Goal: Task Accomplishment & Management: Complete application form

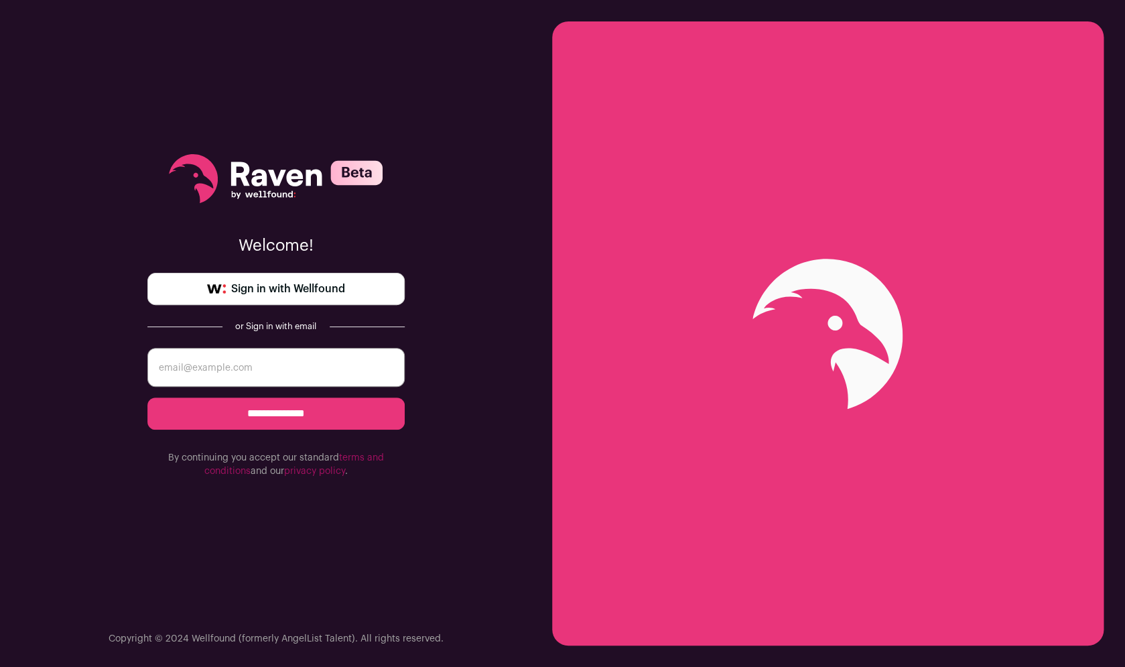
click at [338, 290] on span "Sign in with Wellfound" at bounding box center [288, 289] width 114 height 16
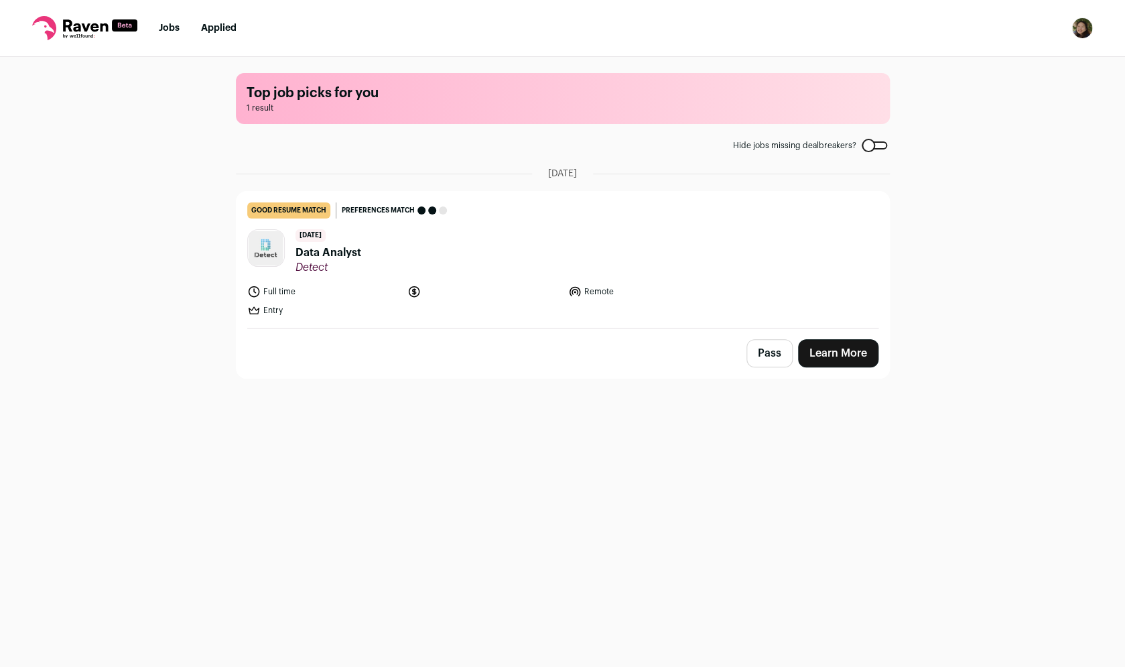
click at [318, 253] on span "Data Analyst" at bounding box center [328, 253] width 66 height 16
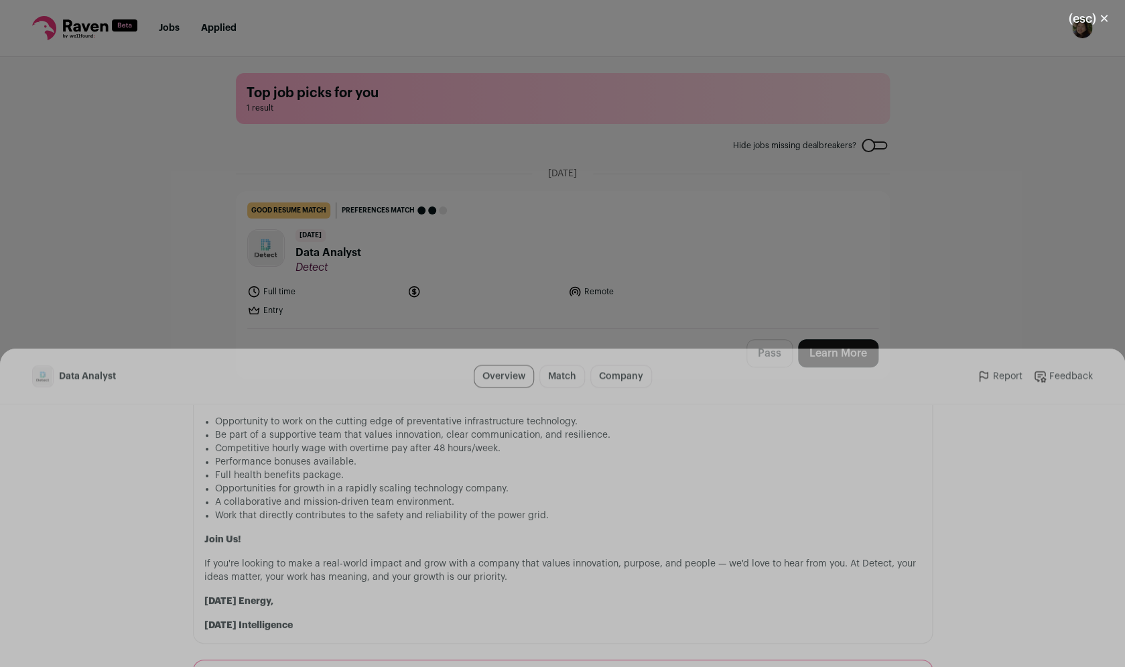
scroll to position [1227, 0]
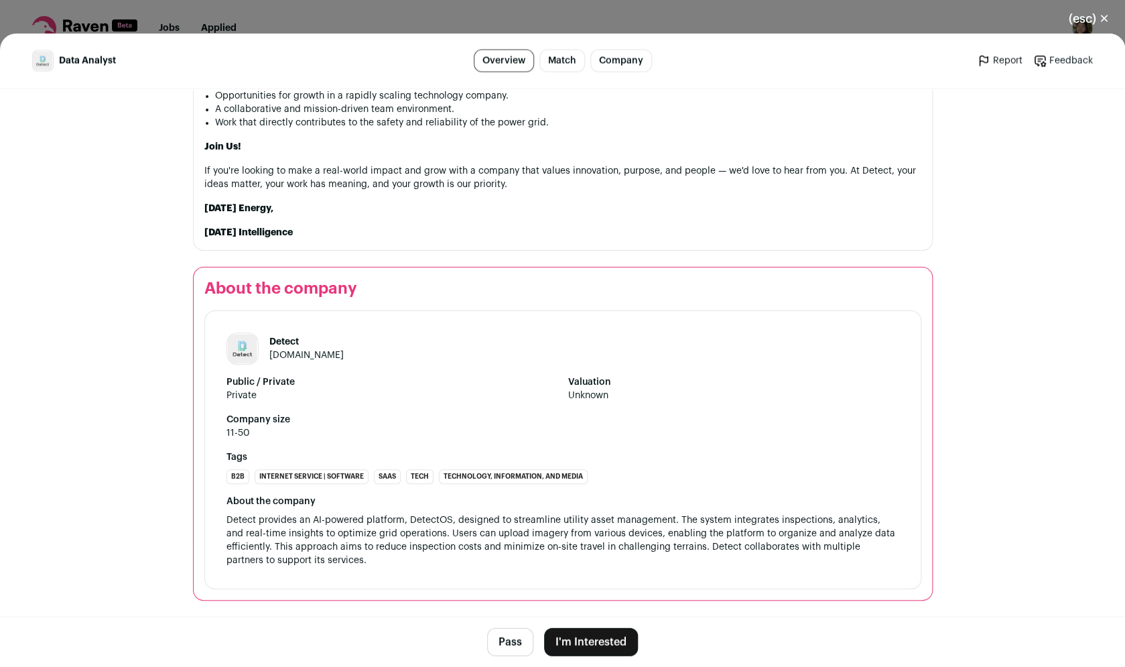
click at [295, 358] on link "[DOMAIN_NAME]" at bounding box center [306, 354] width 74 height 9
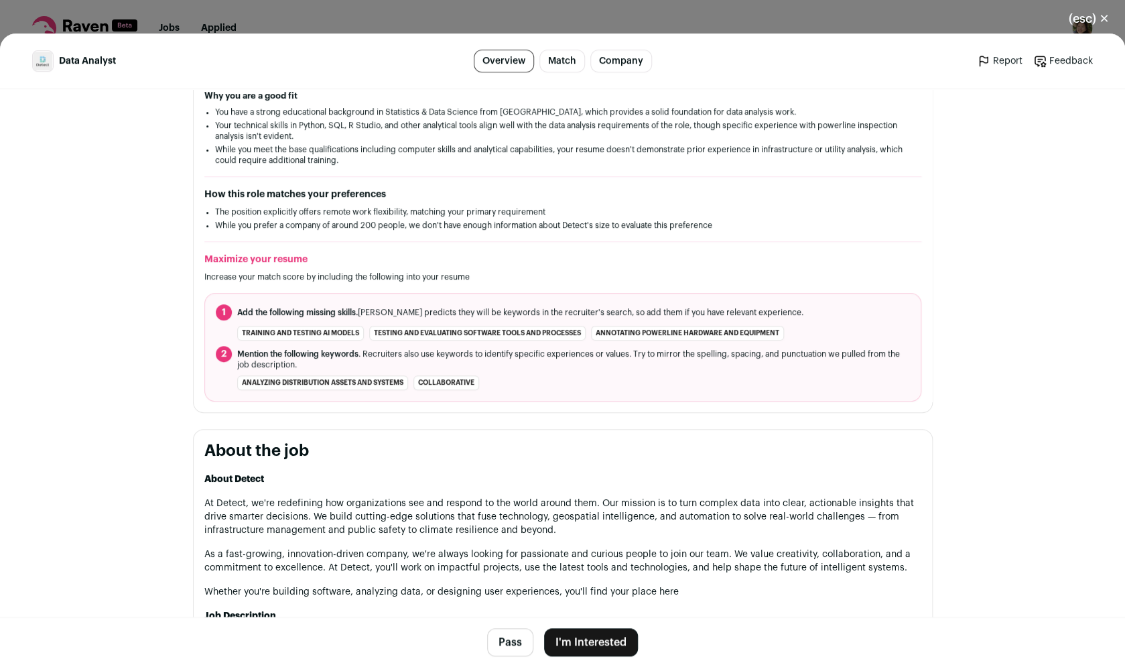
scroll to position [0, 0]
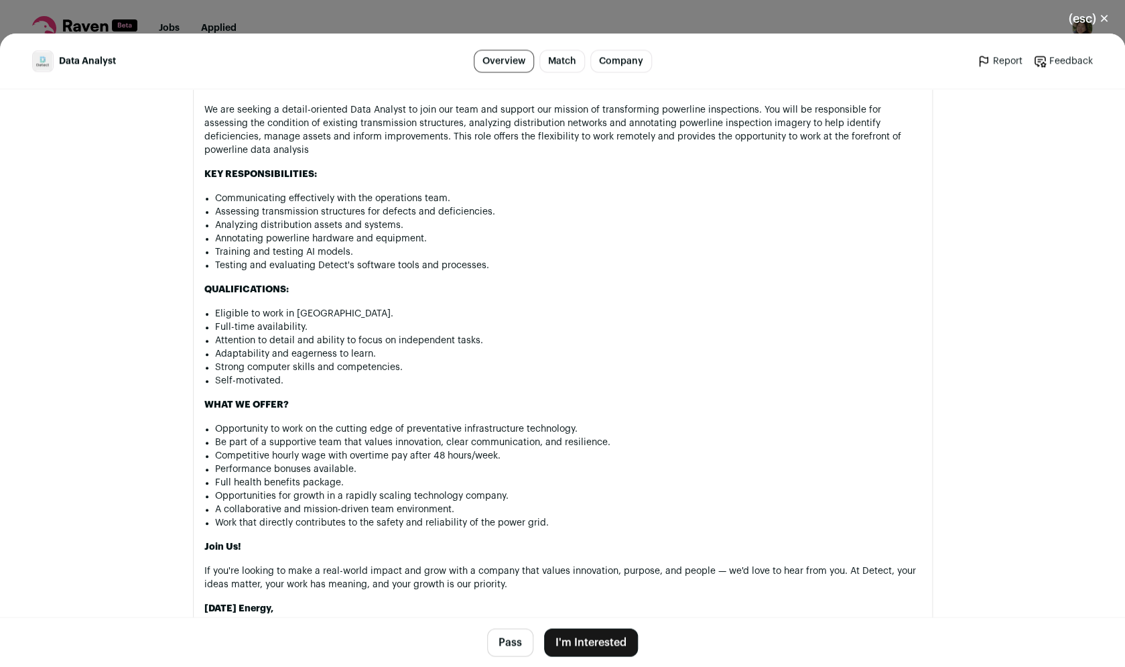
click at [566, 62] on link "Match" at bounding box center [562, 61] width 46 height 23
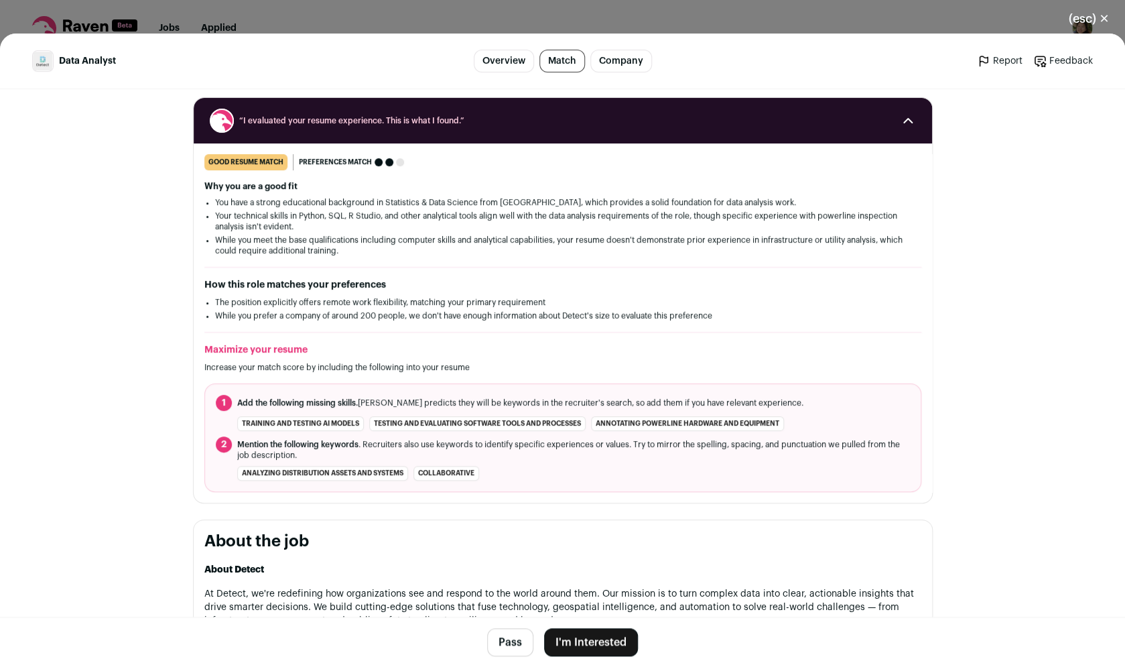
scroll to position [164, 0]
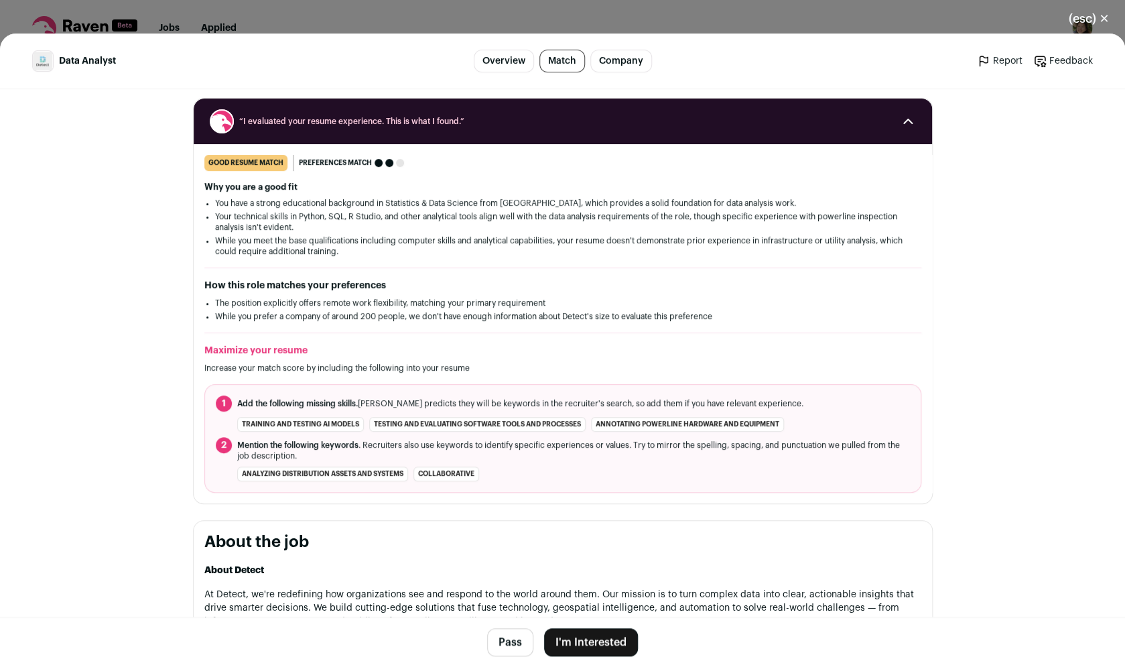
click at [620, 55] on link "Company" at bounding box center [621, 61] width 62 height 23
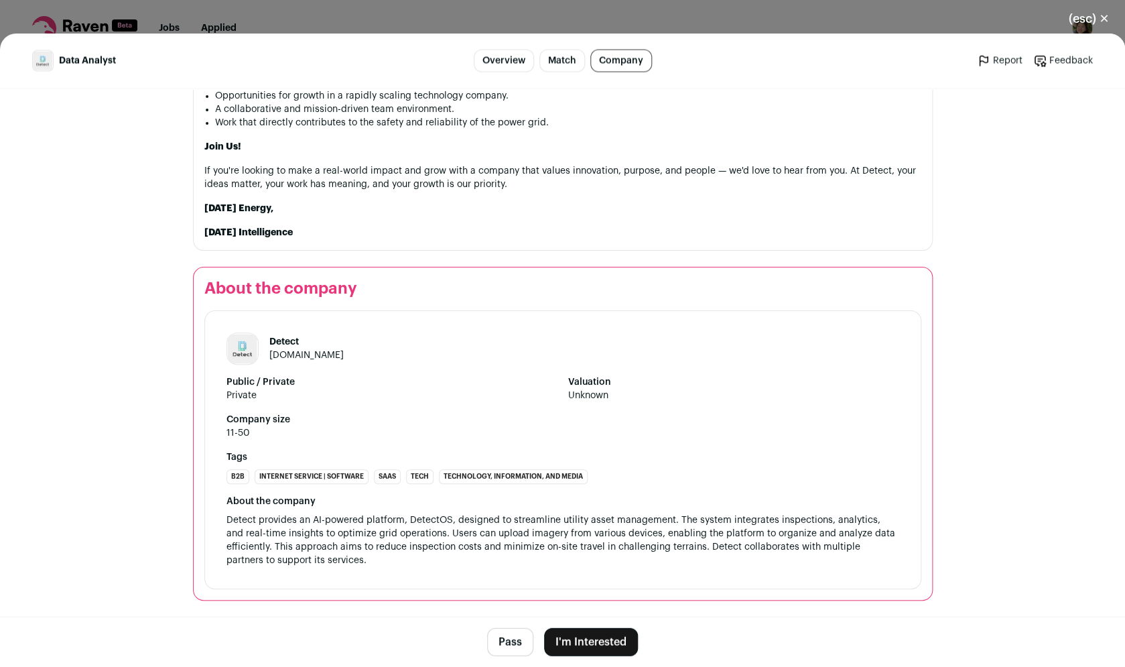
scroll to position [1227, 0]
click at [1091, 19] on button "(esc) ✕" at bounding box center [1088, 18] width 72 height 29
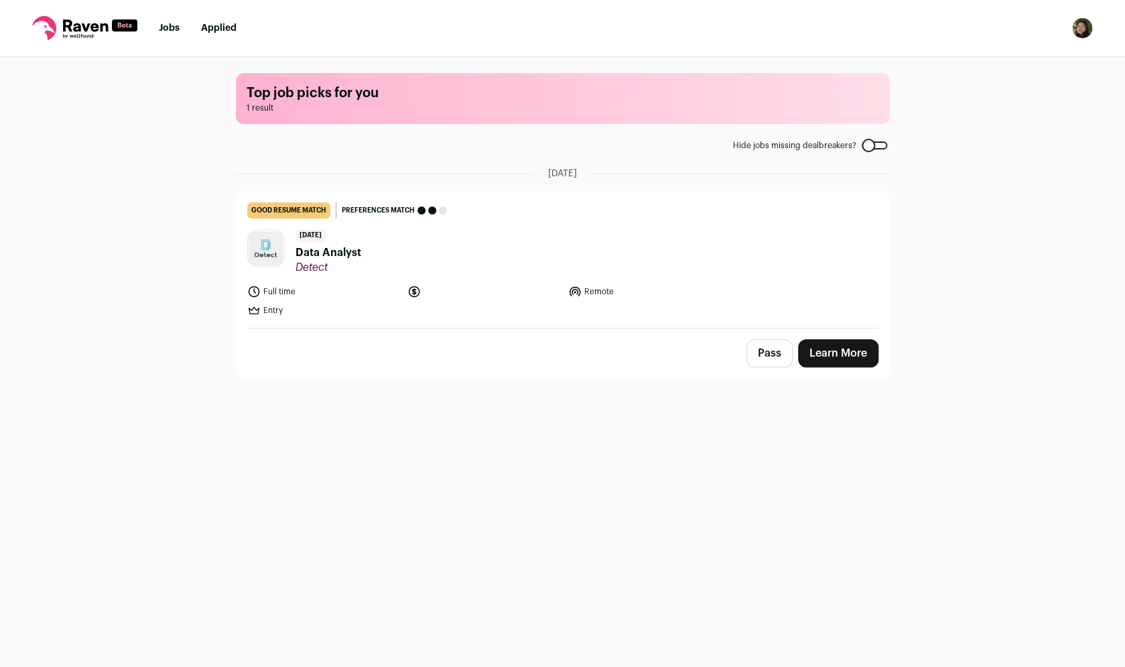
click at [179, 28] on link "Jobs" at bounding box center [169, 27] width 21 height 9
click at [169, 25] on link "Jobs" at bounding box center [169, 27] width 21 height 9
click at [852, 354] on link "Learn More" at bounding box center [838, 353] width 80 height 28
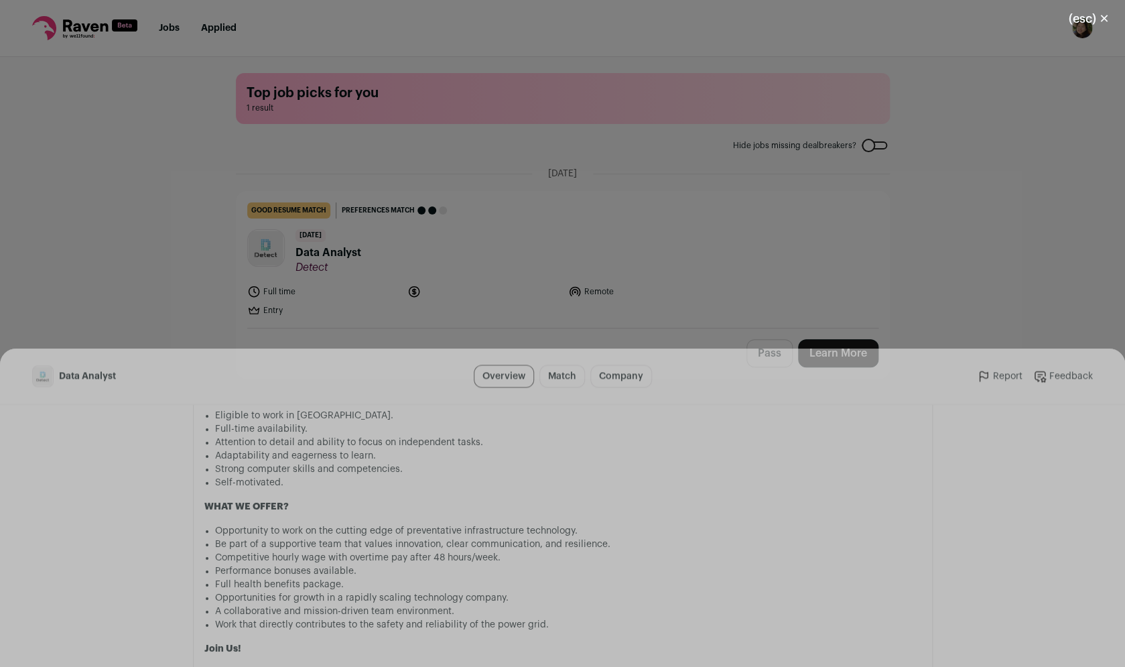
scroll to position [1079, 0]
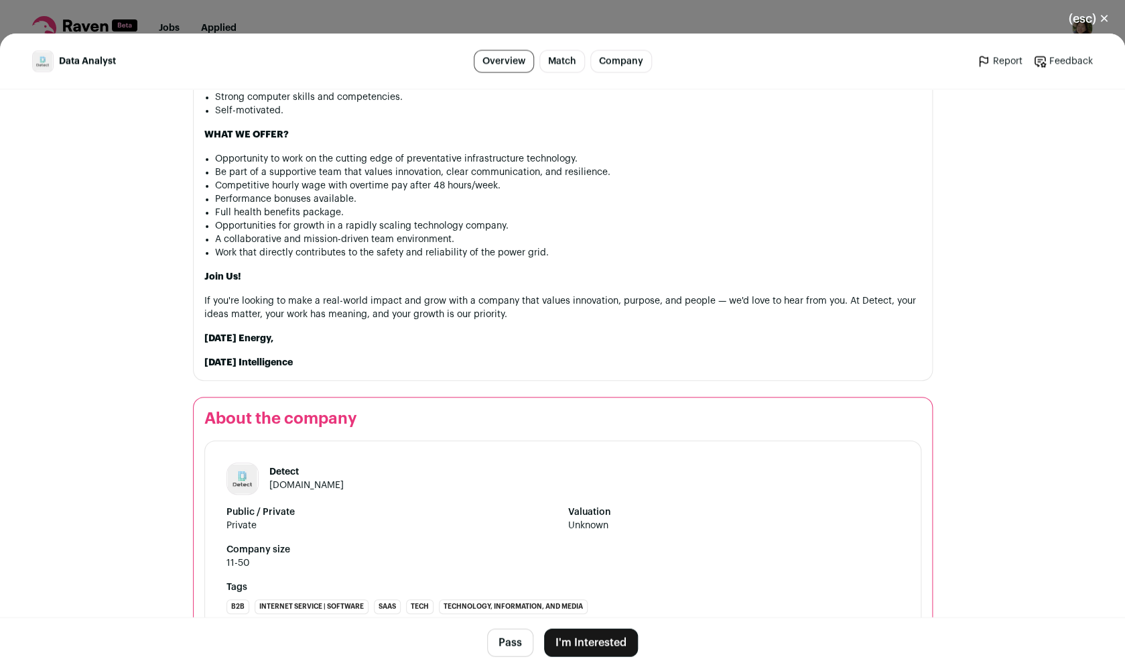
click at [606, 637] on button "I'm Interested" at bounding box center [591, 642] width 94 height 28
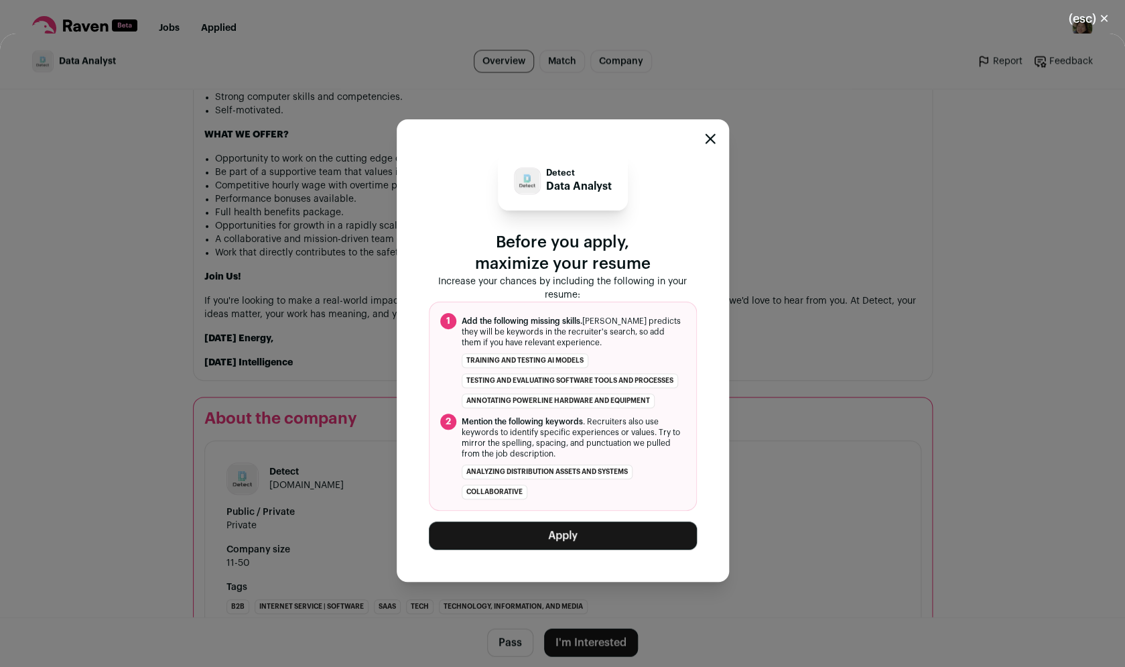
click at [574, 540] on button "Apply" at bounding box center [563, 535] width 268 height 28
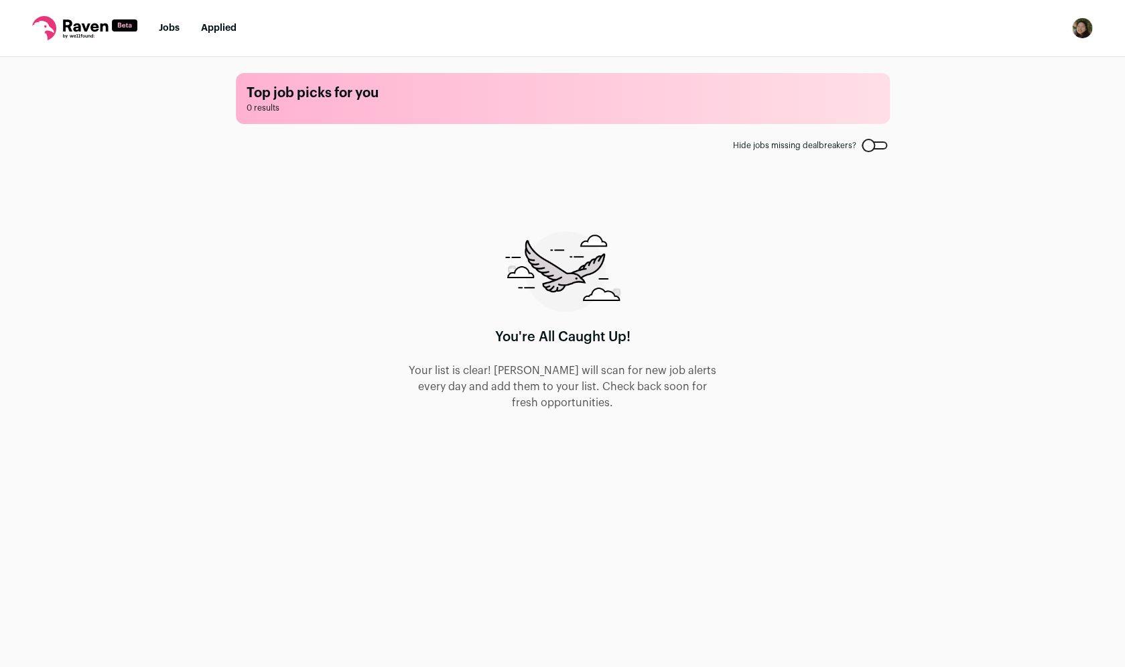
click at [233, 31] on link "Applied" at bounding box center [219, 27] width 36 height 9
